Goal: Information Seeking & Learning: Learn about a topic

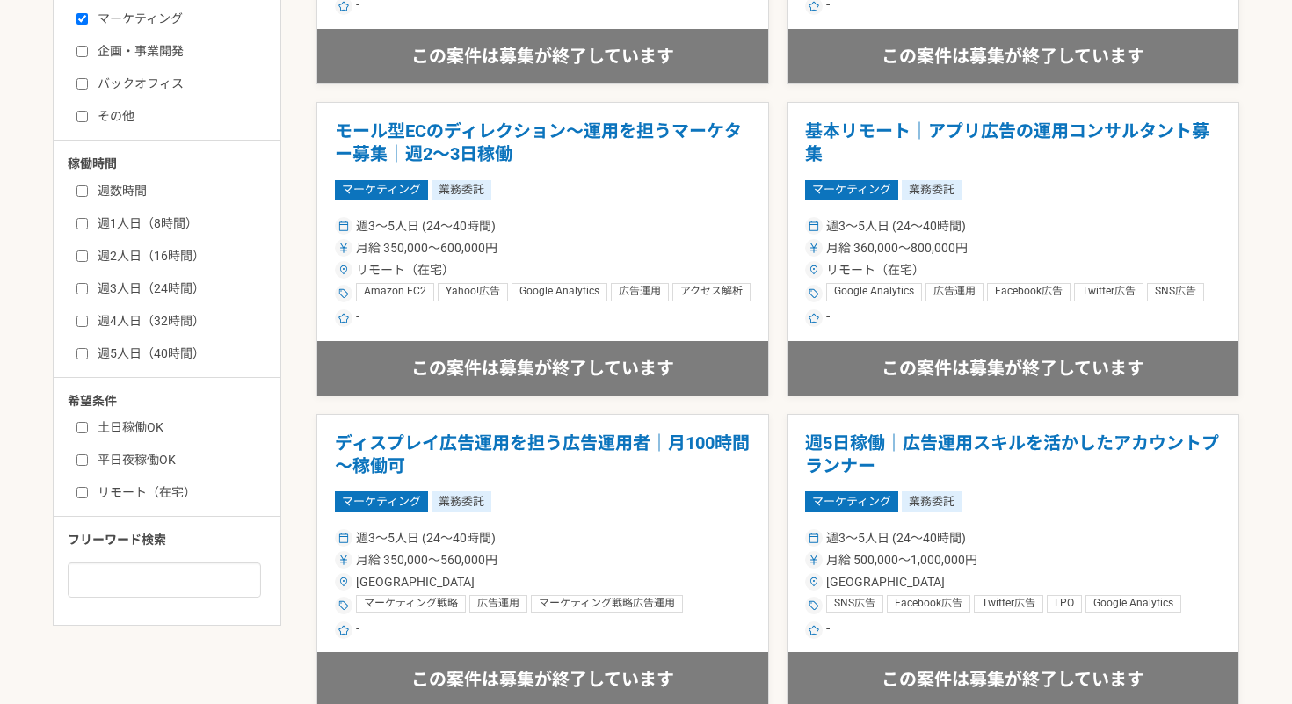
scroll to position [730, 0]
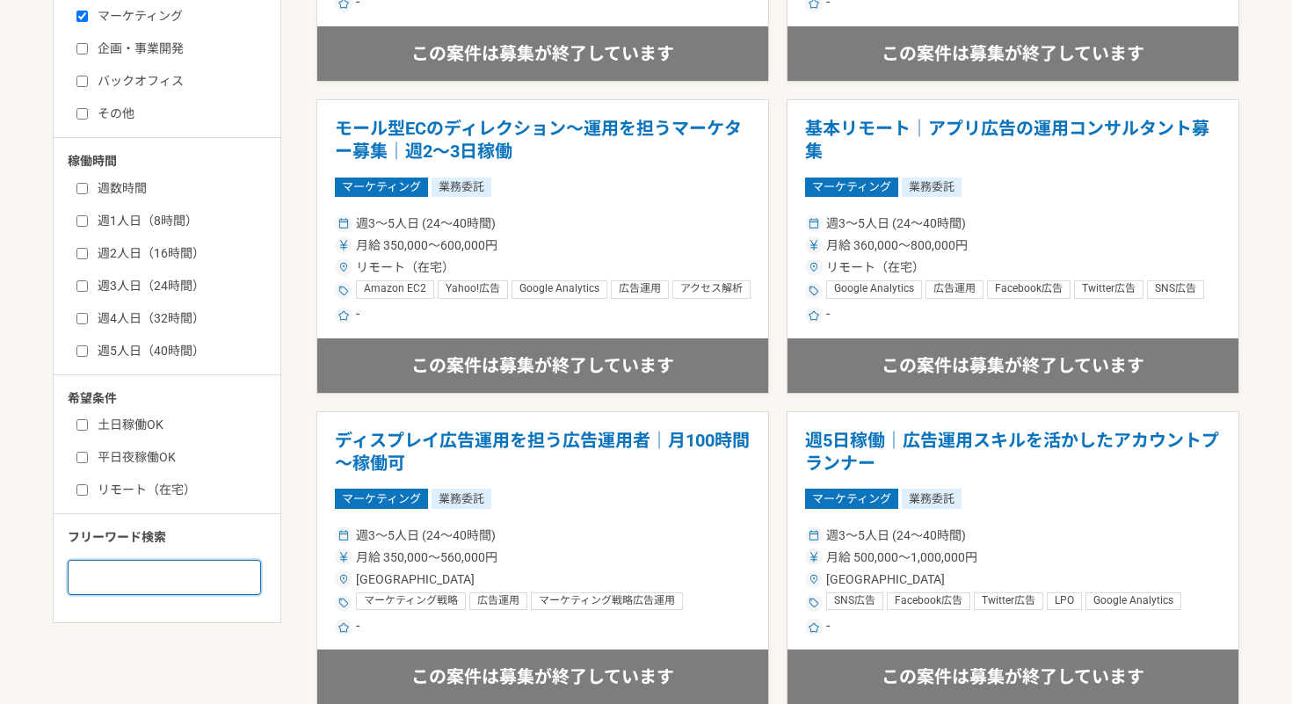
click at [189, 569] on input at bounding box center [164, 577] width 193 height 35
type input "LINE"
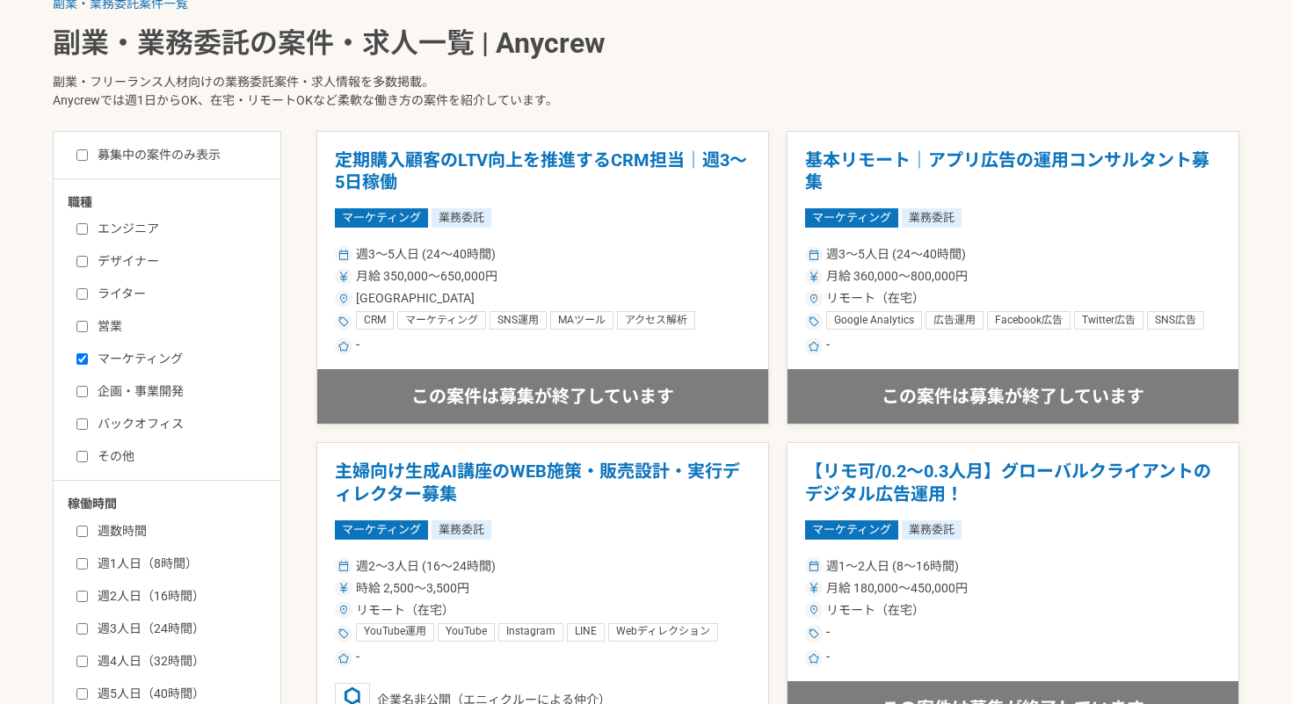
scroll to position [352, 0]
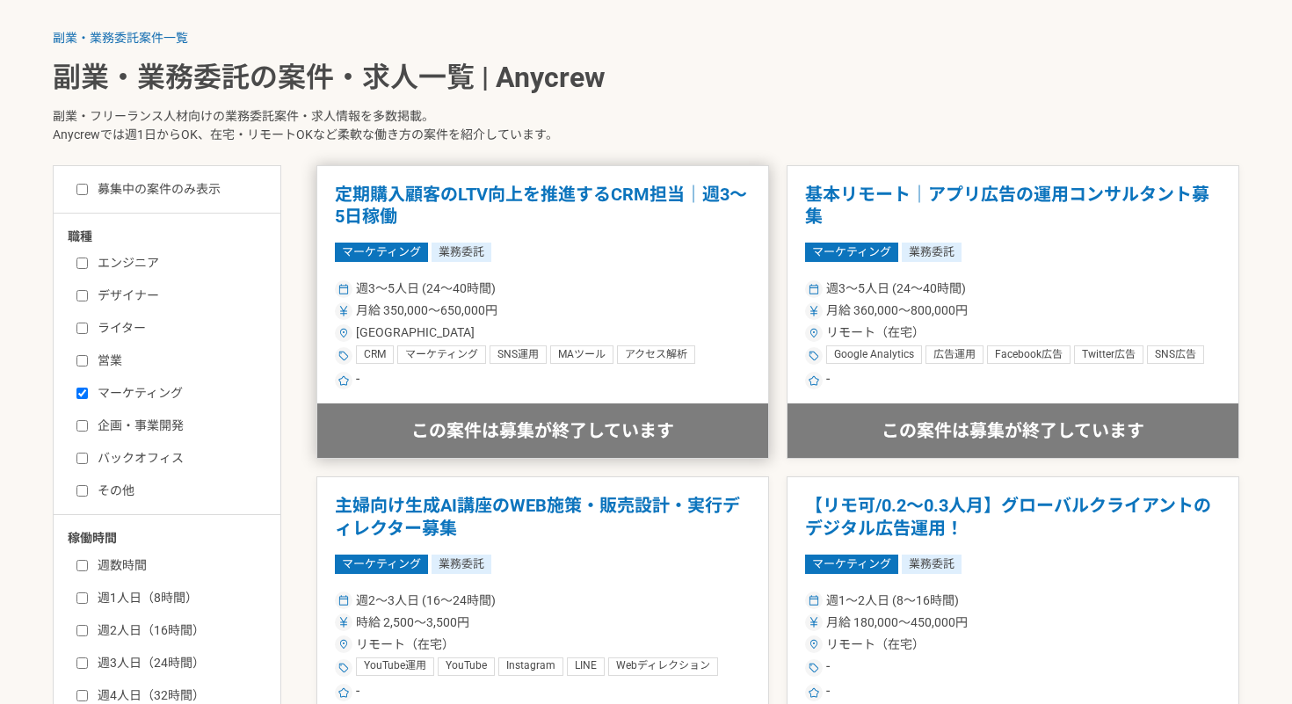
click at [664, 182] on article "定期購入顧客のLTV向上を推進するCRM担当｜週3〜5日稼働 マーケティング 業務委託 週3〜5人日 (24〜40時間) 月給 350,000〜650,000…" at bounding box center [542, 312] width 453 height 294
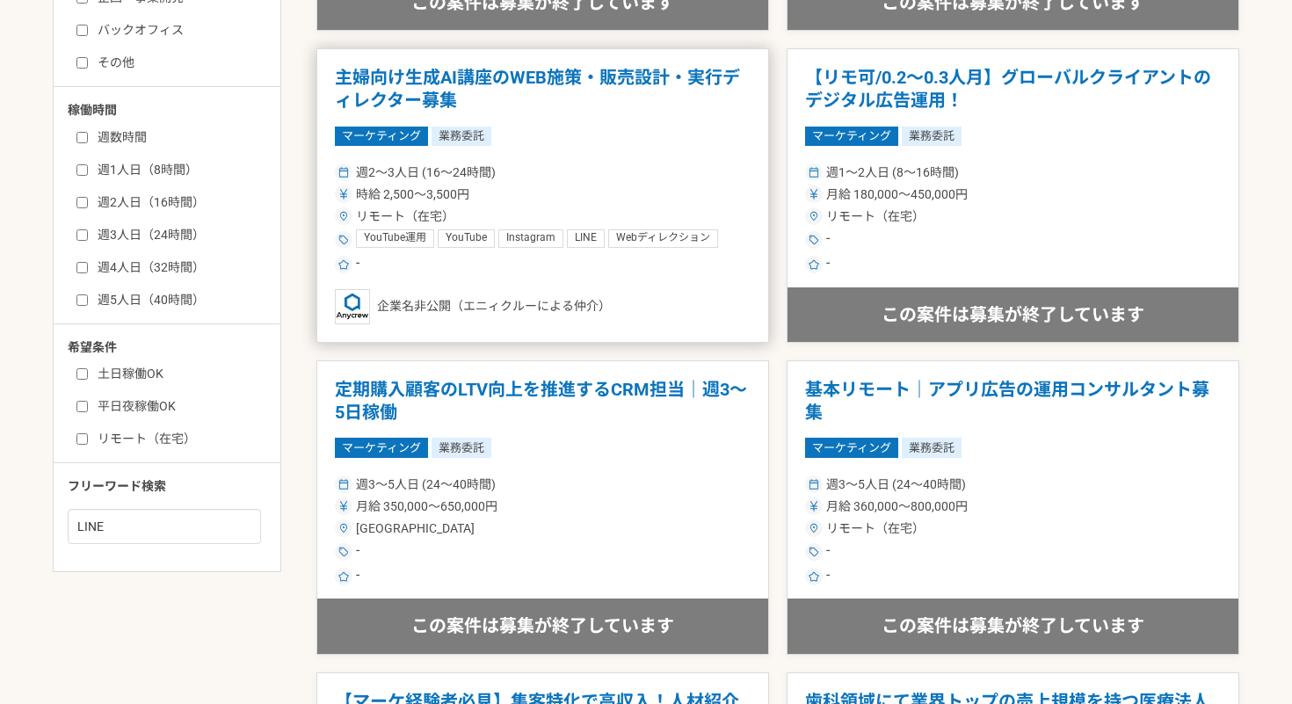
scroll to position [775, 0]
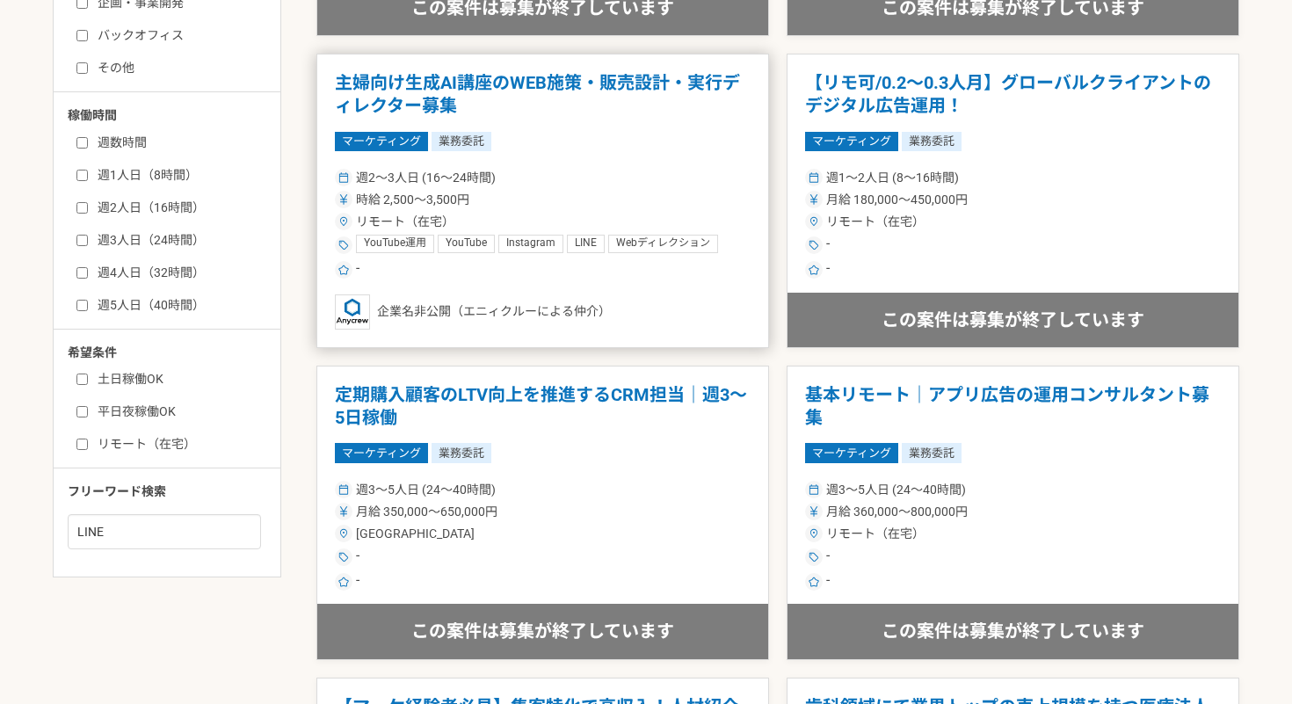
click at [693, 217] on div "リモート（在宅）" at bounding box center [543, 222] width 416 height 18
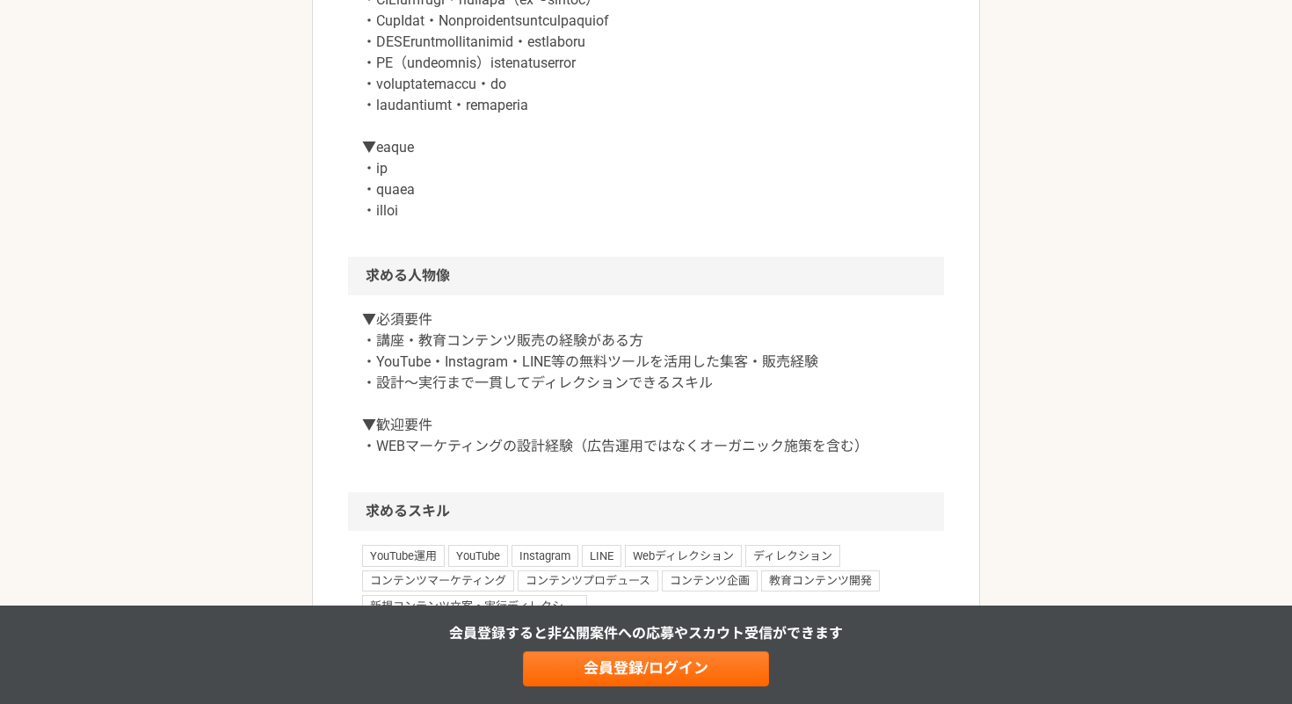
scroll to position [1002, 0]
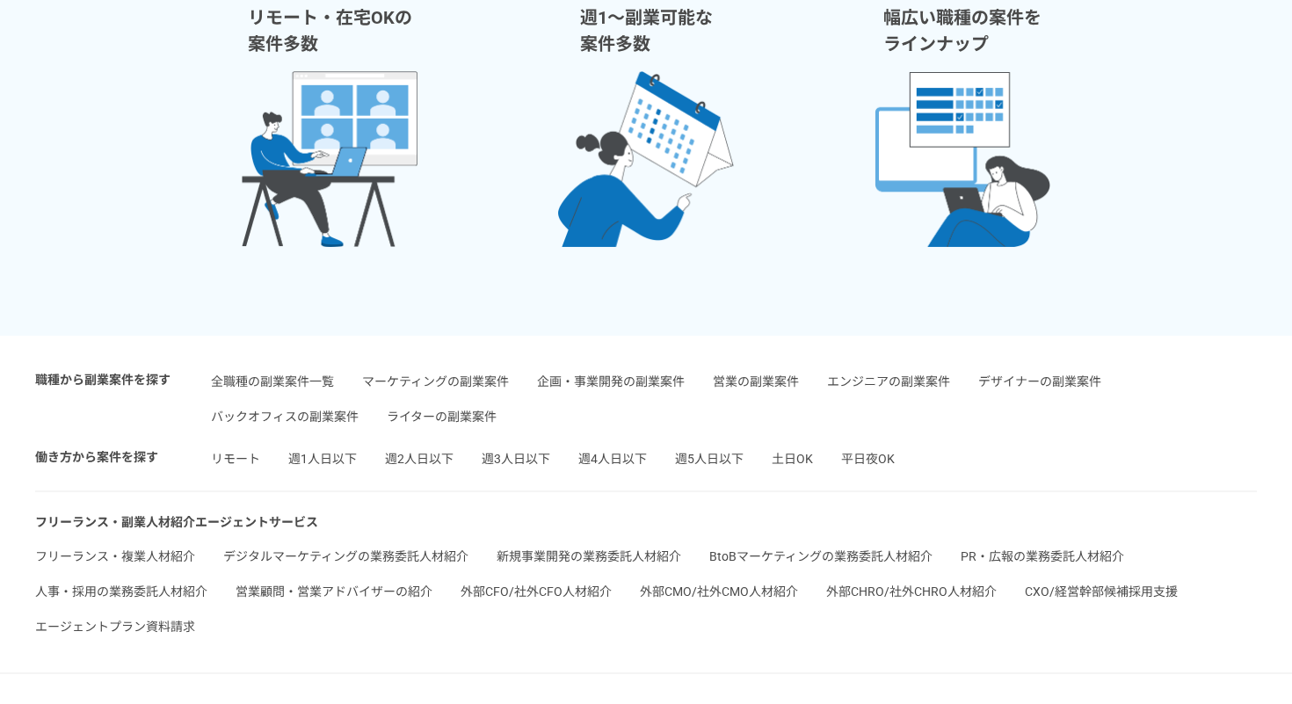
scroll to position [4107, 0]
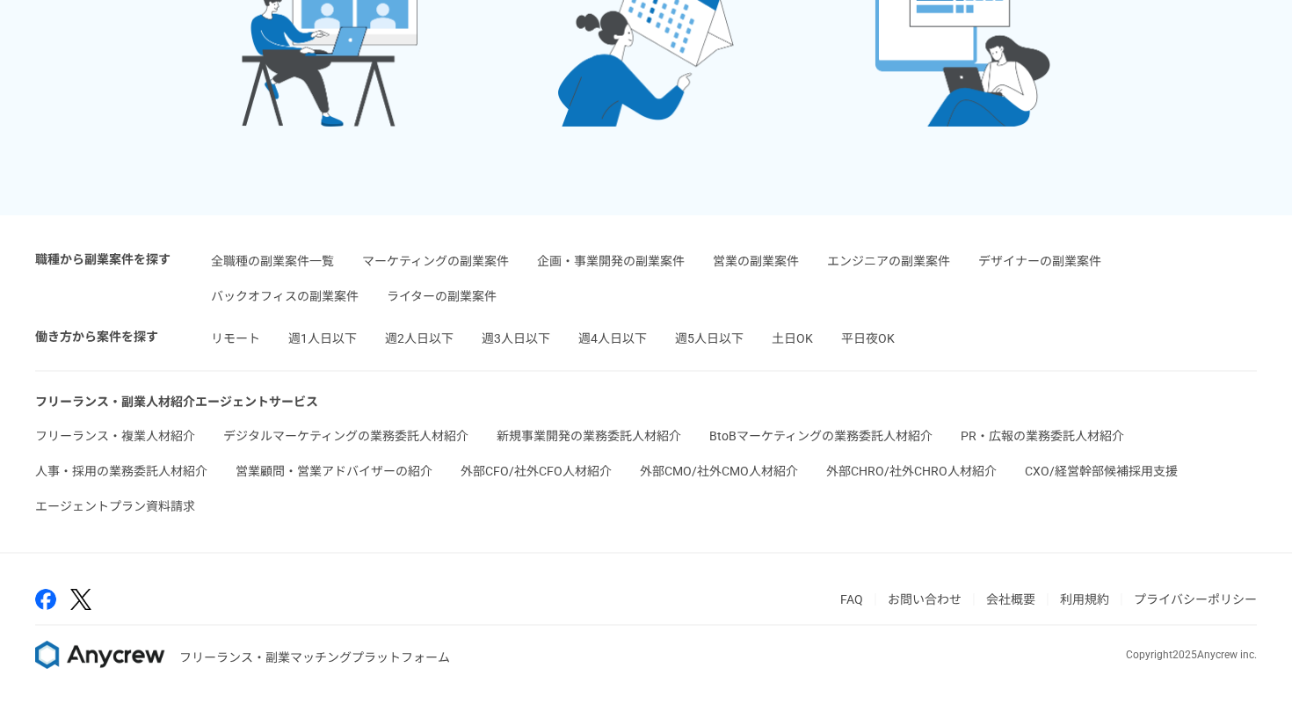
click at [1002, 591] on li "会社概要" at bounding box center [1017, 599] width 63 height 21
click at [1006, 600] on link "会社概要" at bounding box center [1010, 599] width 49 height 14
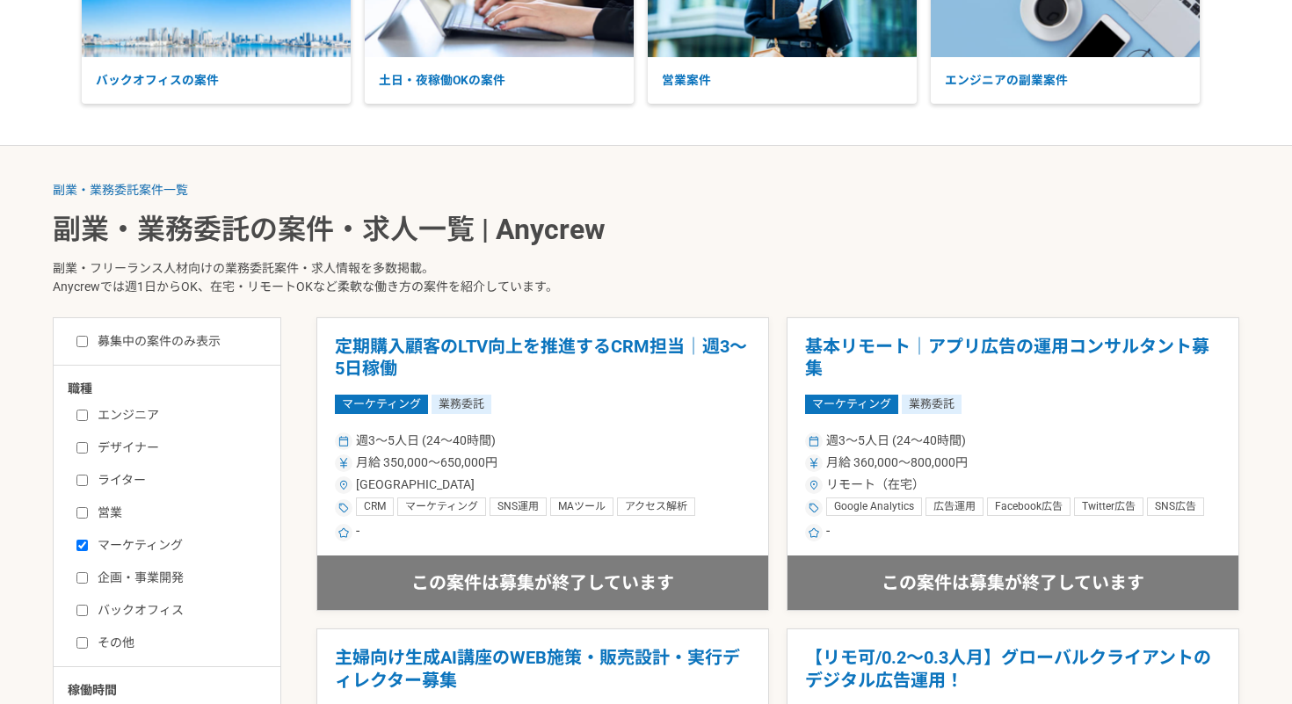
scroll to position [0, 0]
